Goal: Task Accomplishment & Management: Manage account settings

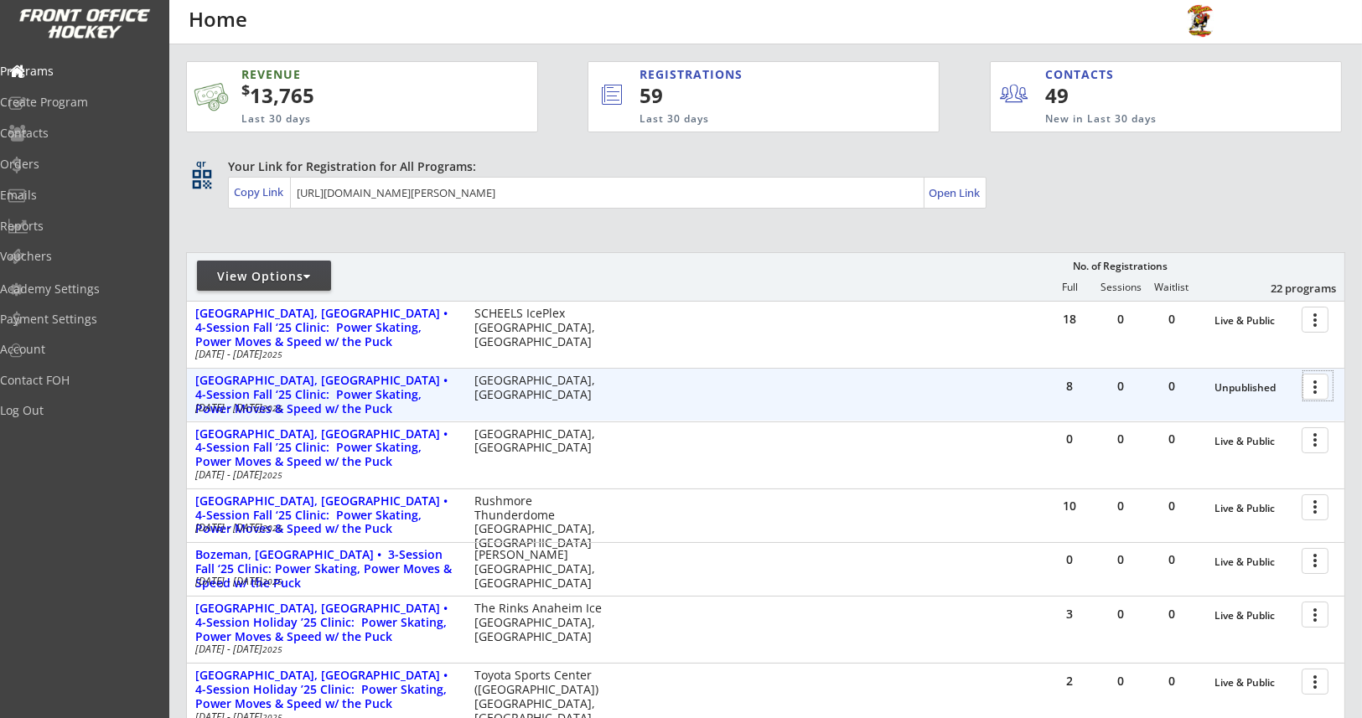
click at [1315, 387] on div at bounding box center [1318, 385] width 29 height 29
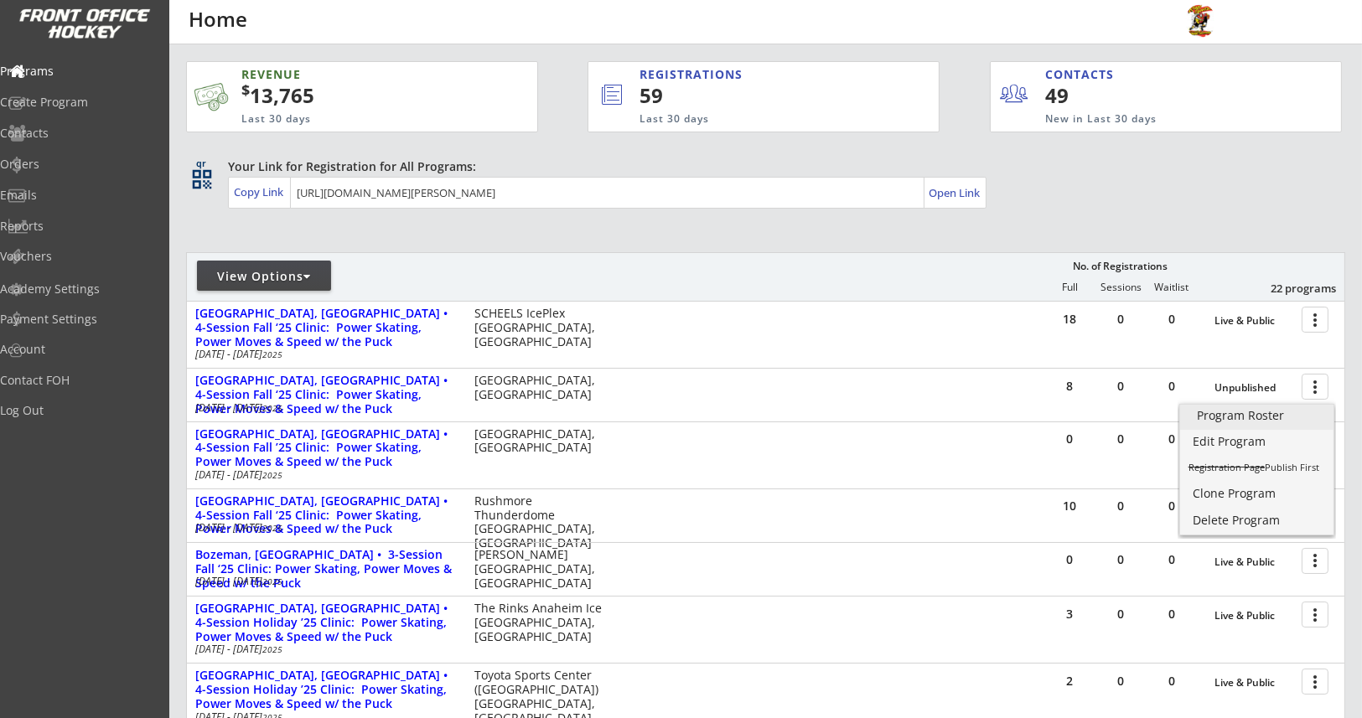
click at [1268, 413] on div "Program Roster" at bounding box center [1257, 416] width 120 height 12
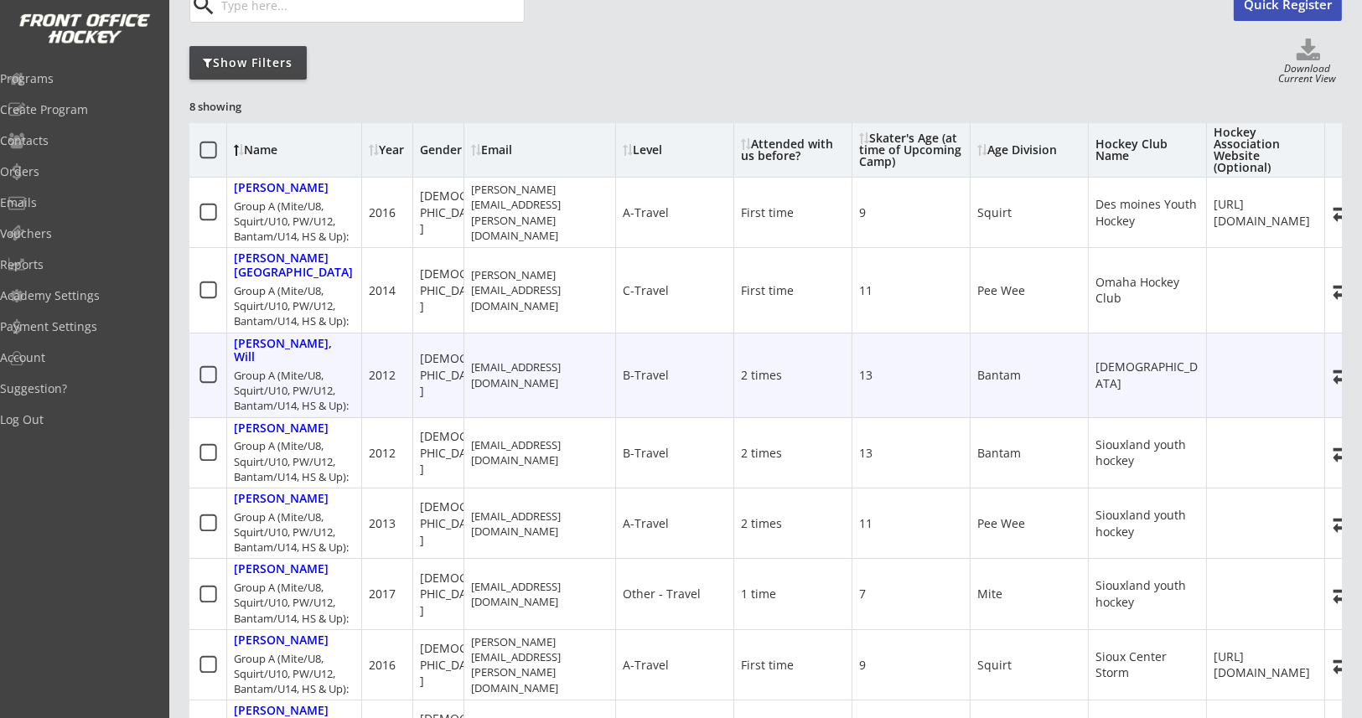
scroll to position [376, 0]
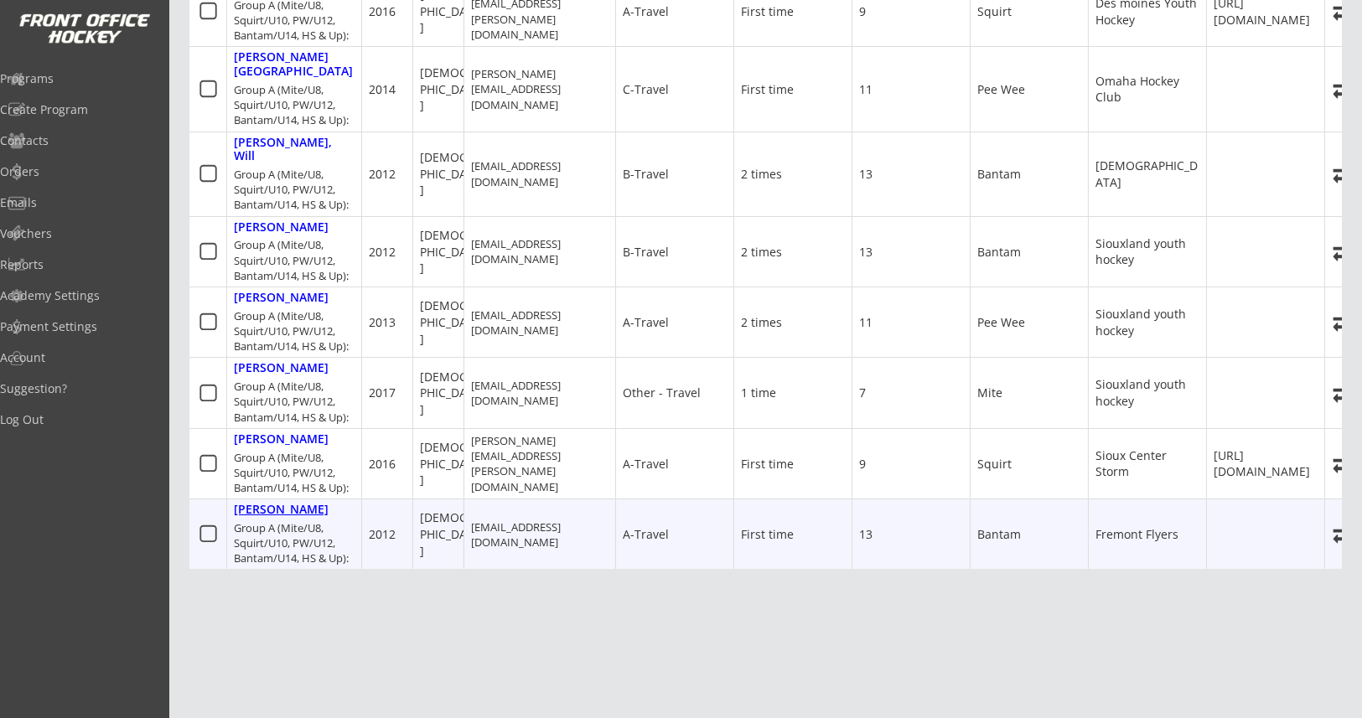
click at [303, 503] on div "[PERSON_NAME]" at bounding box center [281, 510] width 95 height 14
select select ""A-Travel""
select select ""First time""
select select ""Bantam""
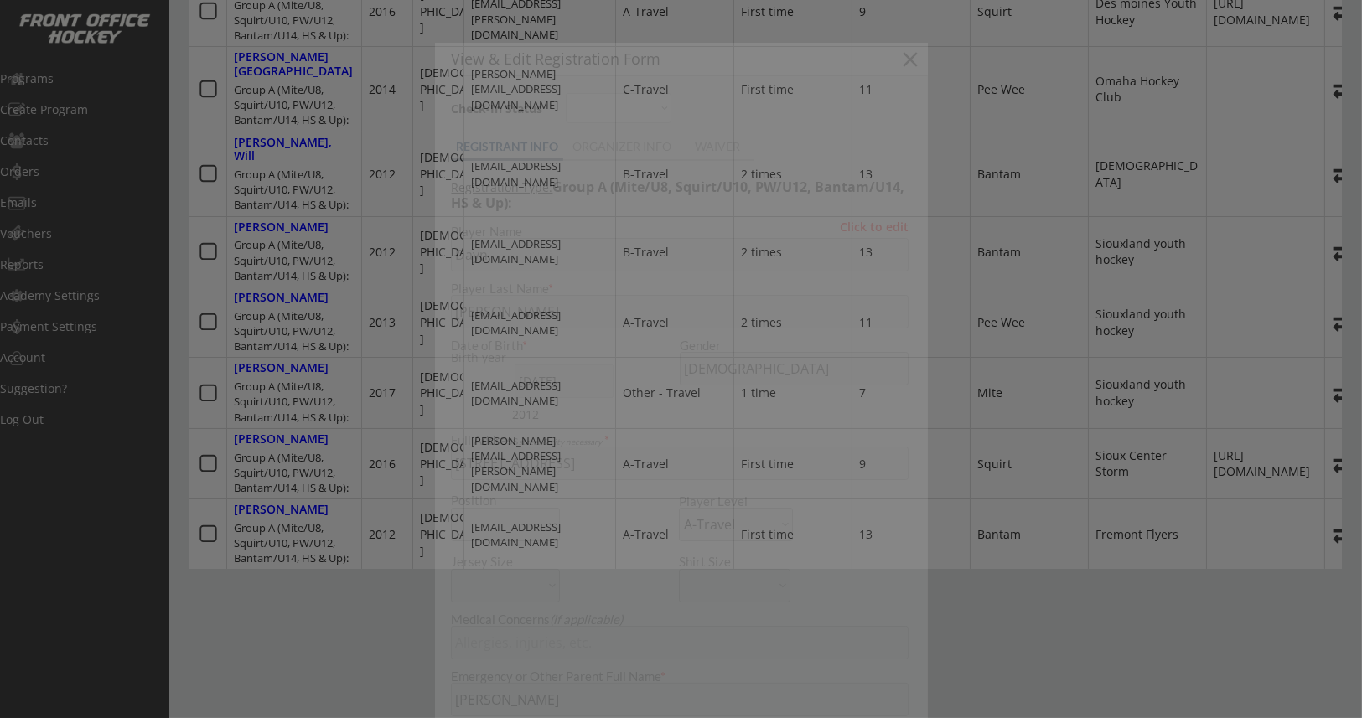
type input "13"
type input "Fremont Flyers"
type input "Steve and Nikki Schmitt"
select select ""PLACEHOLDER_1427118222253""
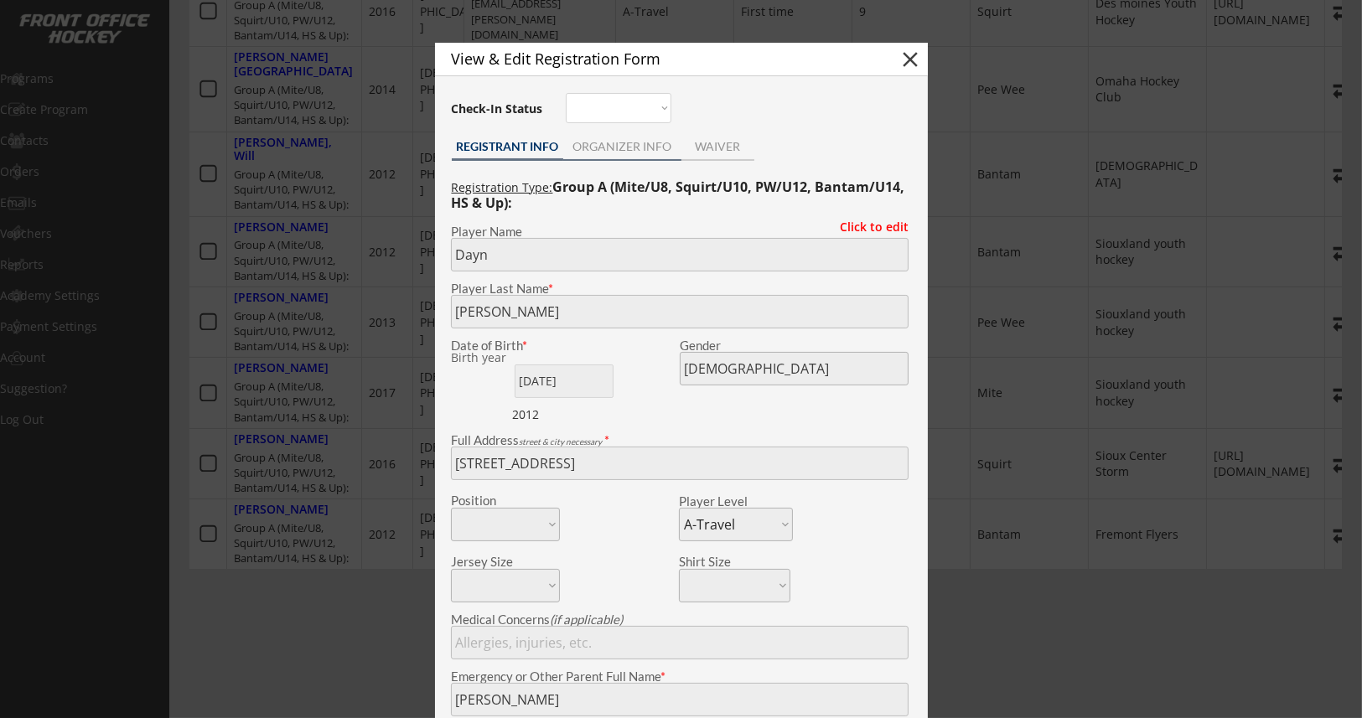
click at [635, 143] on div "ORGANIZER INFO" at bounding box center [622, 147] width 118 height 12
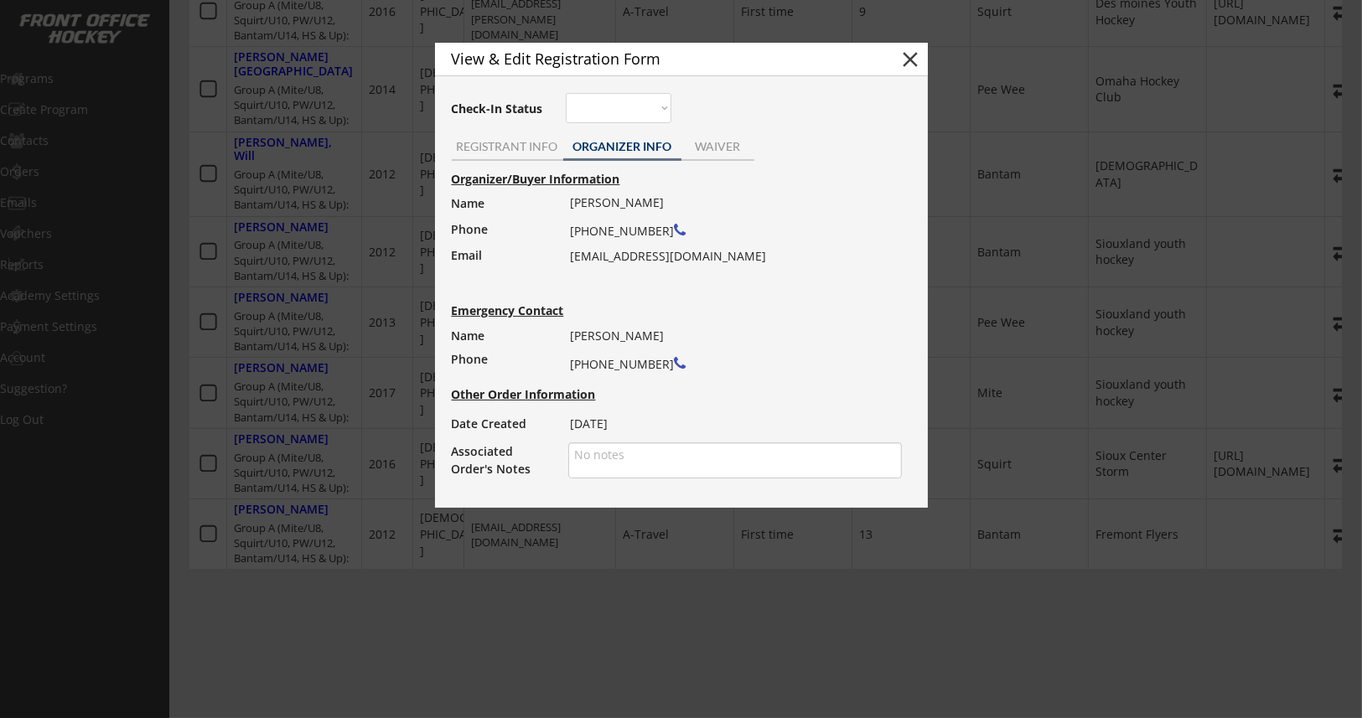
click at [639, 457] on textarea at bounding box center [735, 461] width 334 height 36
type textarea "cannot make Sioux Falls - refund"
click at [900, 63] on button "close" at bounding box center [911, 59] width 25 height 25
